Goal: Task Accomplishment & Management: Manage account settings

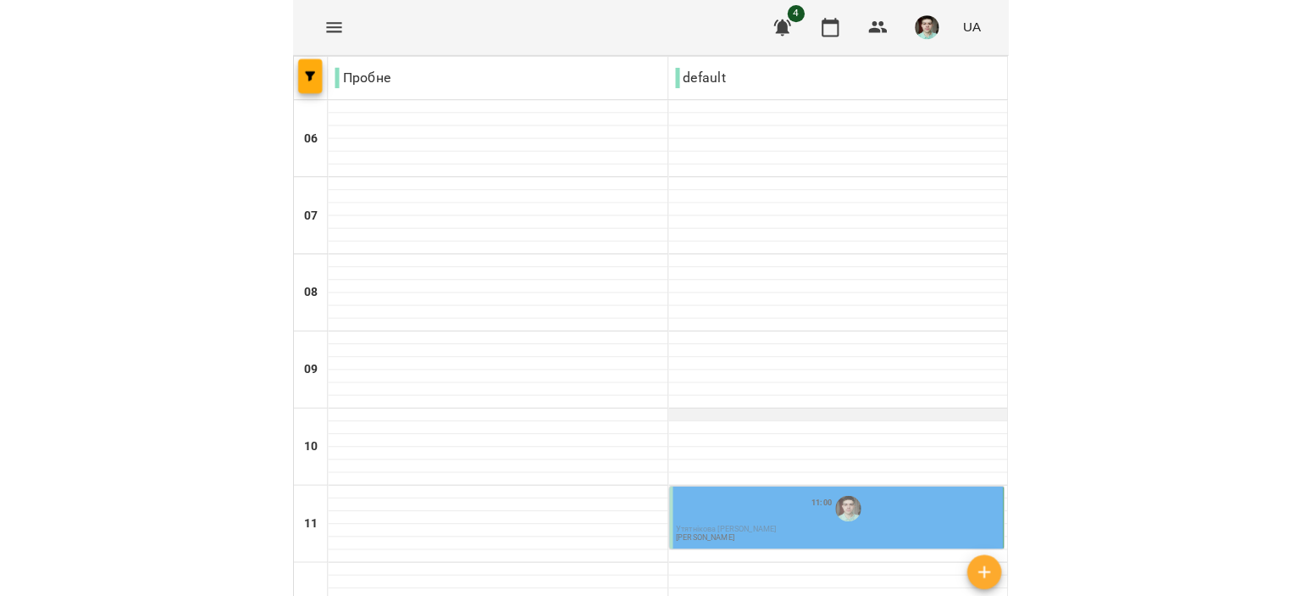
scroll to position [230, 0]
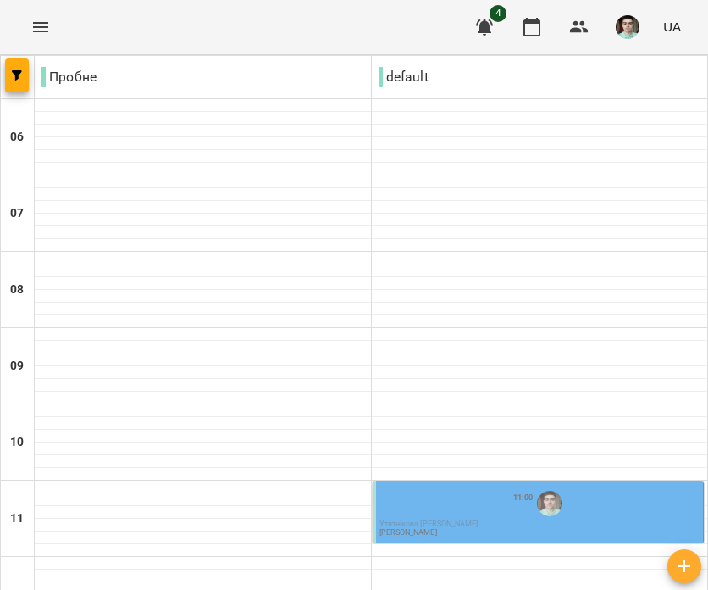
click at [473, 487] on div "11:00 Утятнікова [PERSON_NAME] [PERSON_NAME]" at bounding box center [540, 512] width 321 height 50
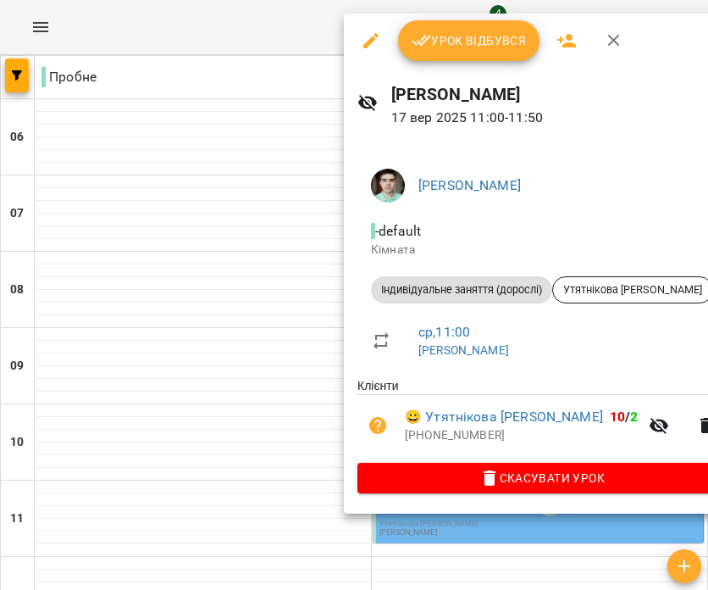
click at [443, 23] on button "Урок відбувся" at bounding box center [469, 40] width 142 height 41
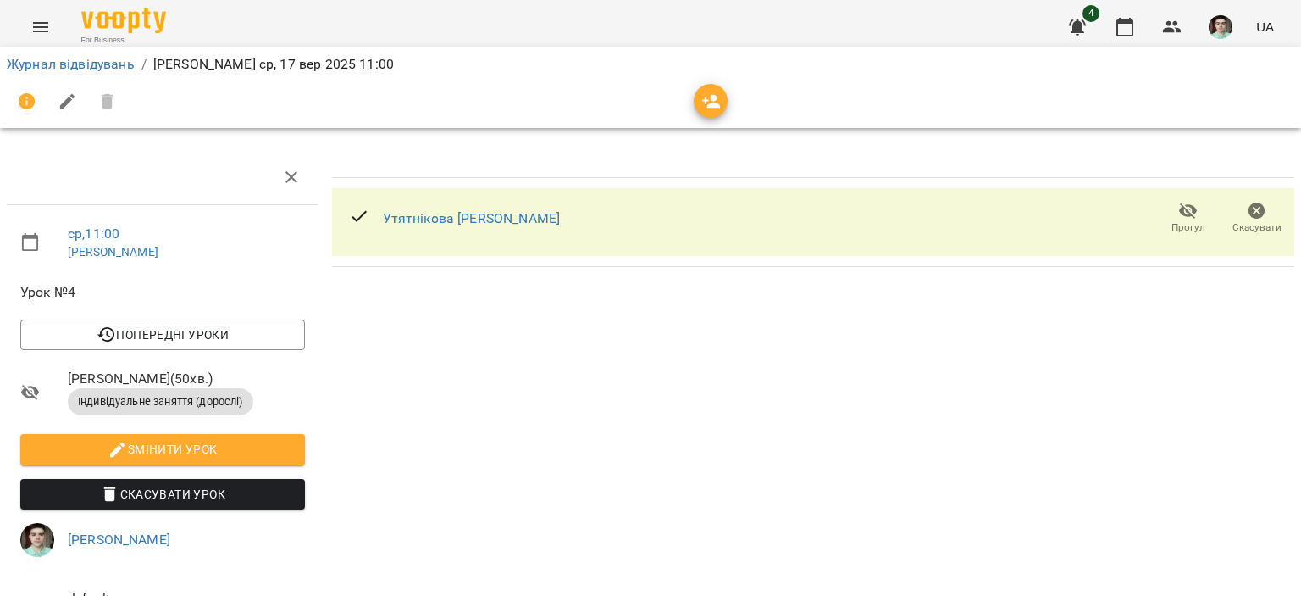
click at [353, 212] on icon at bounding box center [359, 216] width 20 height 20
click at [707, 25] on icon "button" at bounding box center [1125, 27] width 20 height 20
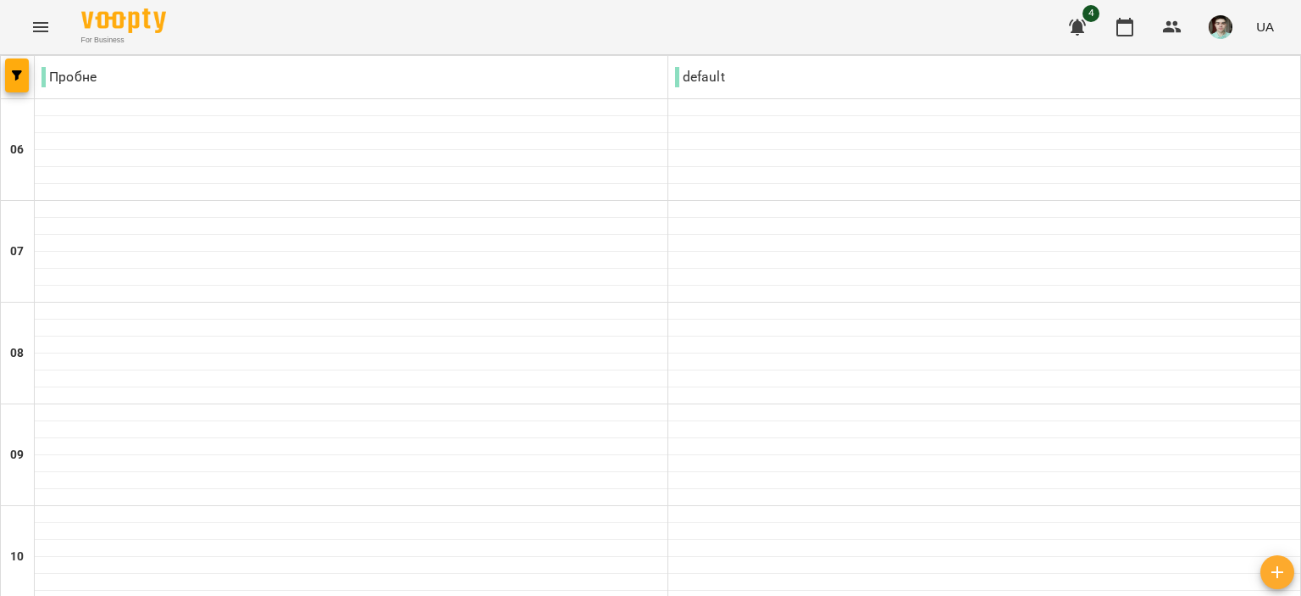
scroll to position [254, 0]
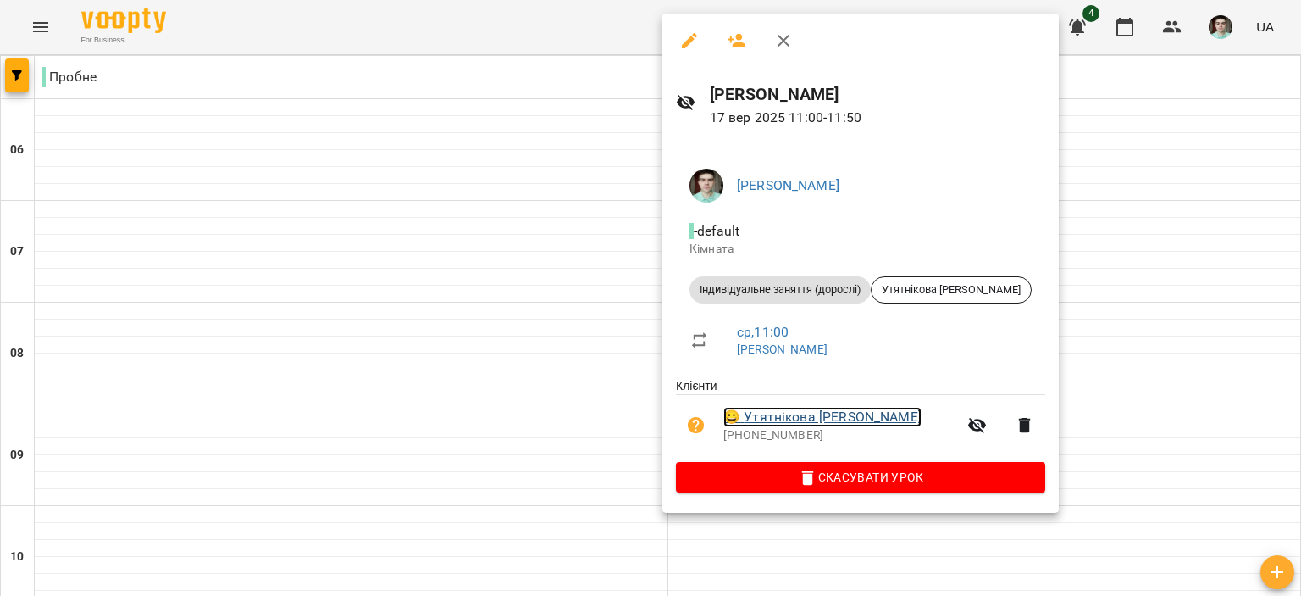
click at [707, 416] on link "😀 Утятнікова [PERSON_NAME]" at bounding box center [822, 417] width 198 height 20
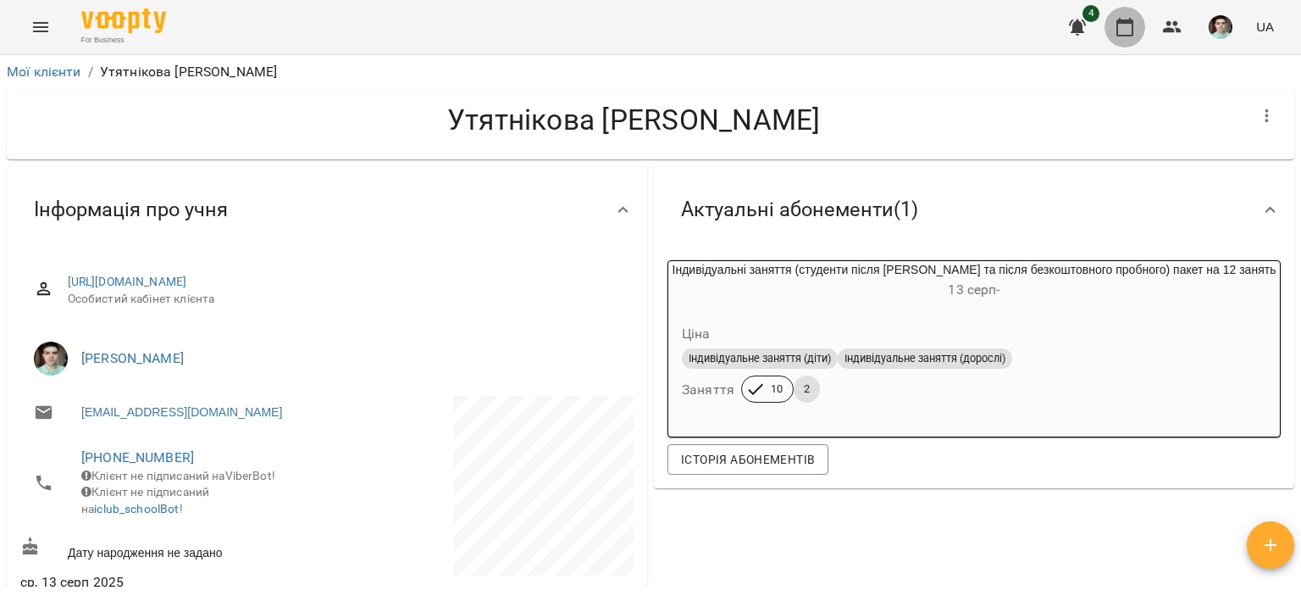
click at [707, 18] on icon "button" at bounding box center [1125, 27] width 20 height 20
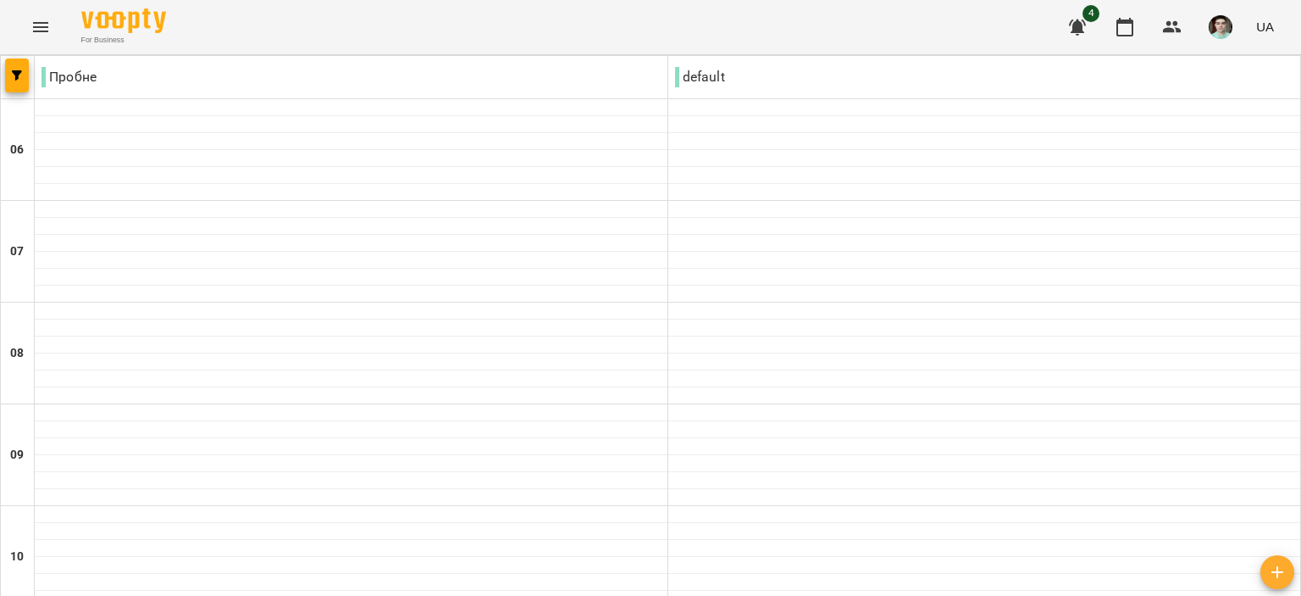
scroll to position [678, 0]
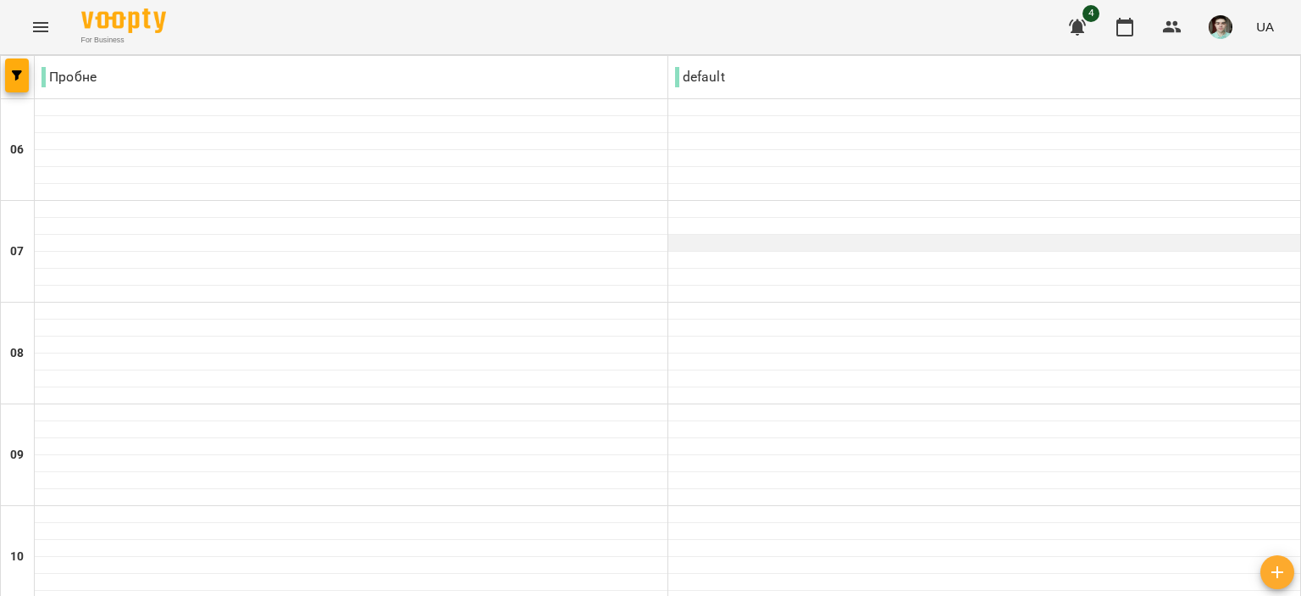
scroll to position [339, 0]
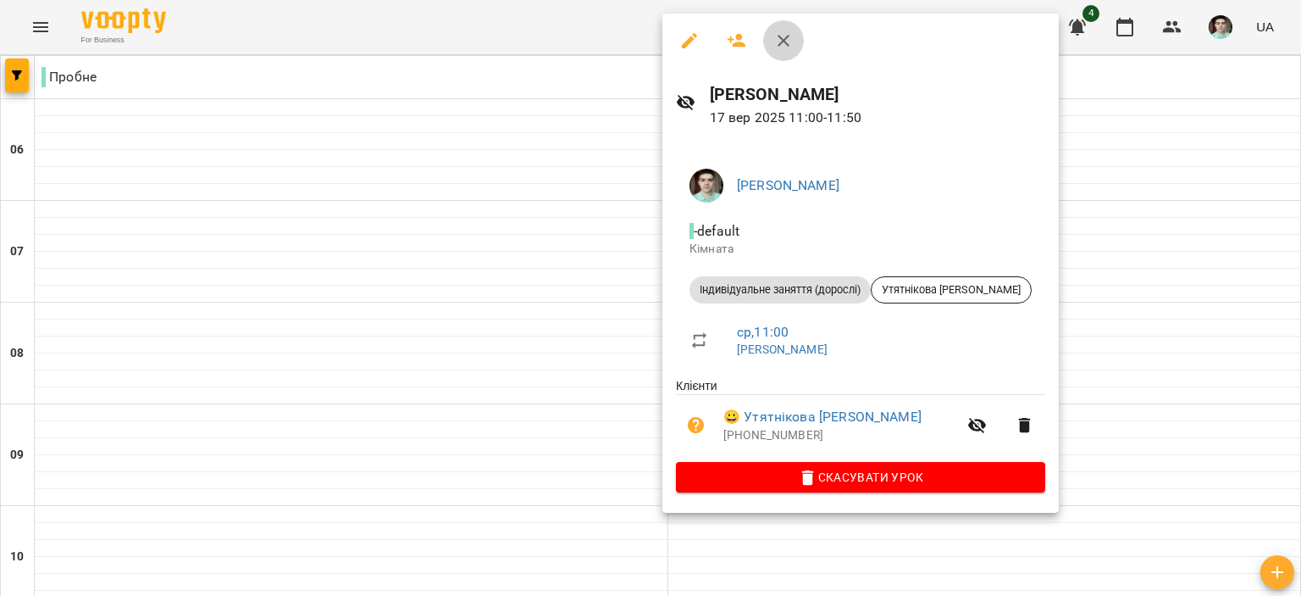
click at [707, 46] on icon "button" at bounding box center [783, 40] width 20 height 20
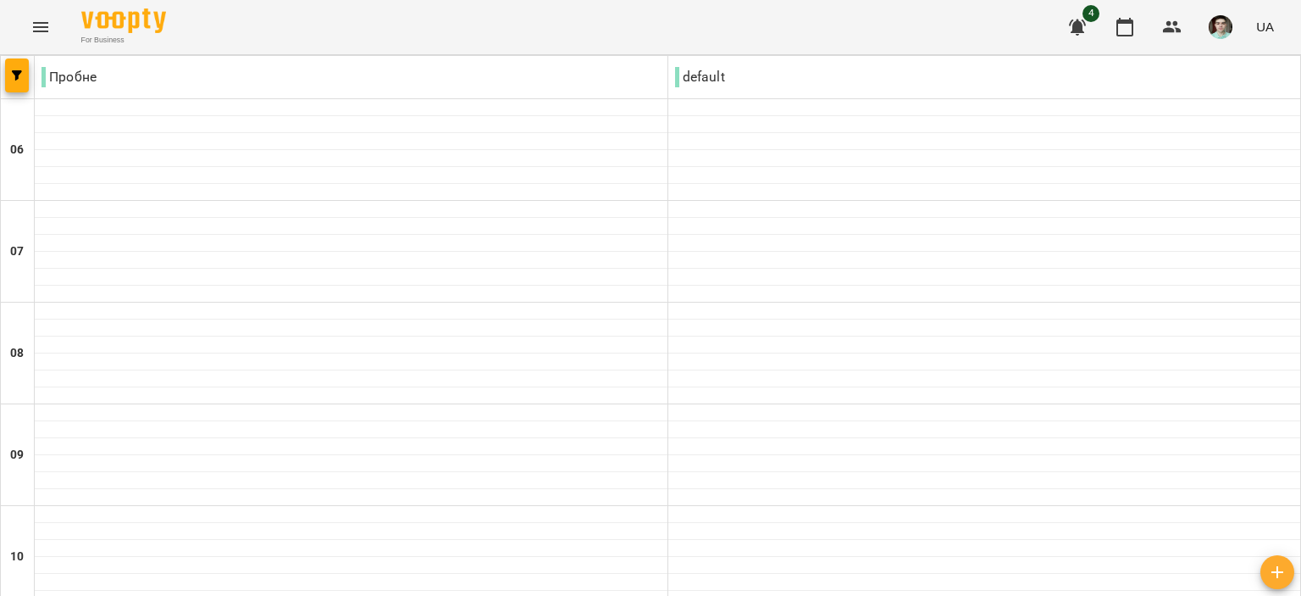
scroll to position [1271, 0]
